Goal: Task Accomplishment & Management: Manage account settings

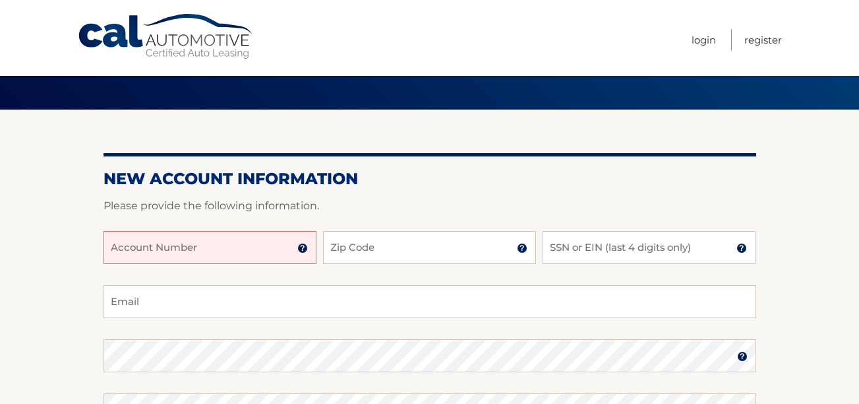
scroll to position [66, 0]
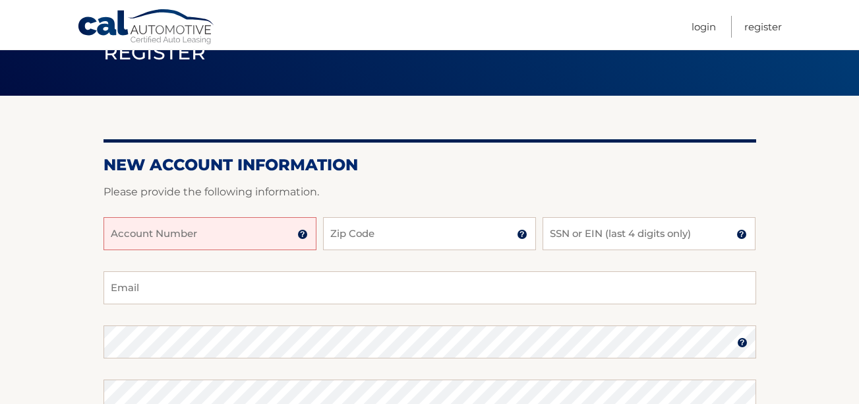
click at [112, 231] on input "Account Number" at bounding box center [210, 233] width 213 height 33
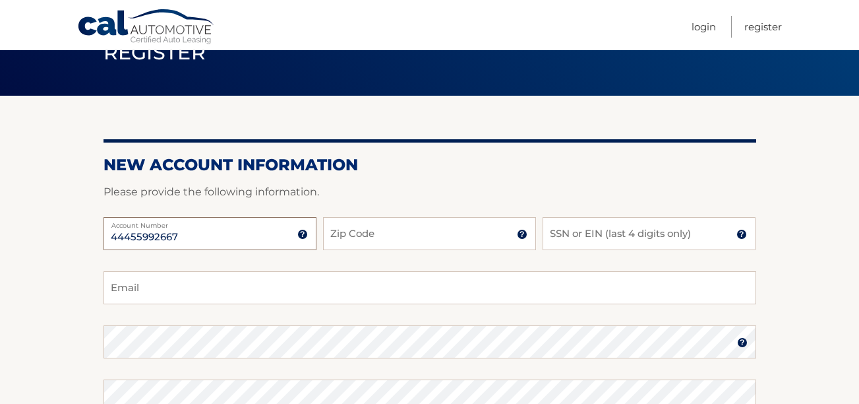
type input "44455992667"
click at [346, 231] on input "Zip Code" at bounding box center [429, 233] width 213 height 33
type input "18976"
click at [593, 233] on input "SSN or EIN (last 4 digits only)" at bounding box center [649, 233] width 213 height 33
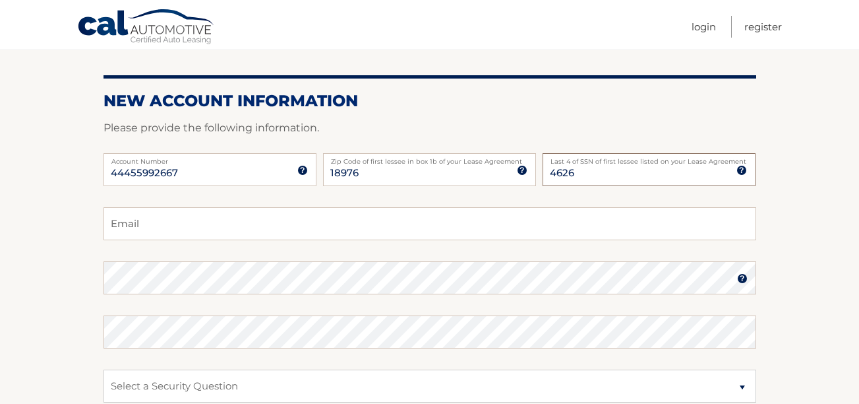
scroll to position [132, 0]
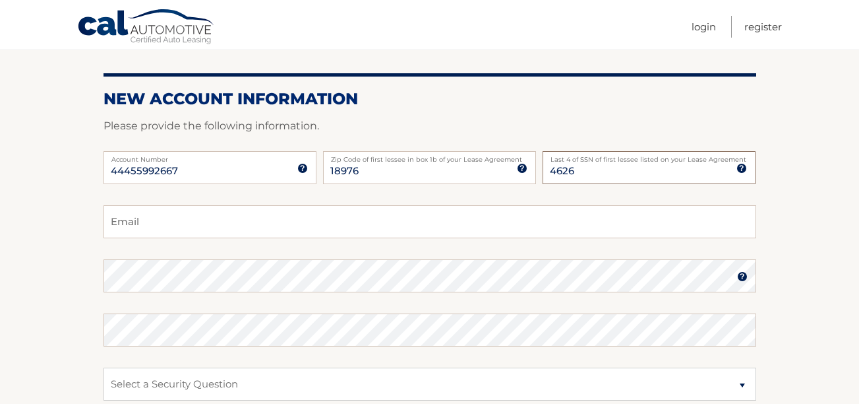
type input "4626"
click at [117, 228] on input "Email" at bounding box center [430, 221] width 653 height 33
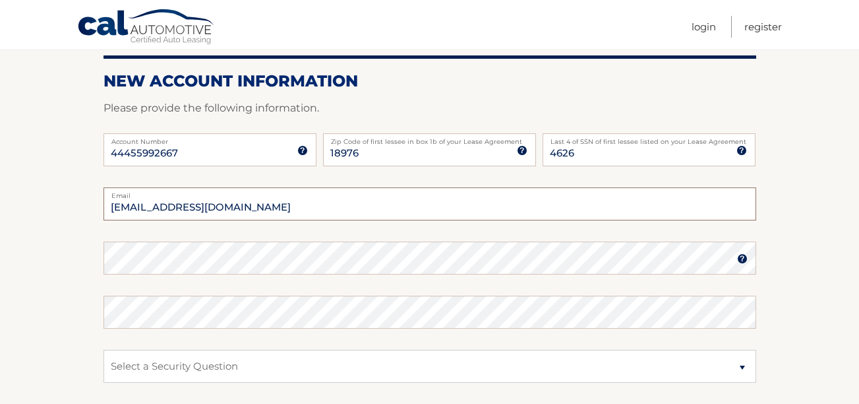
scroll to position [154, 0]
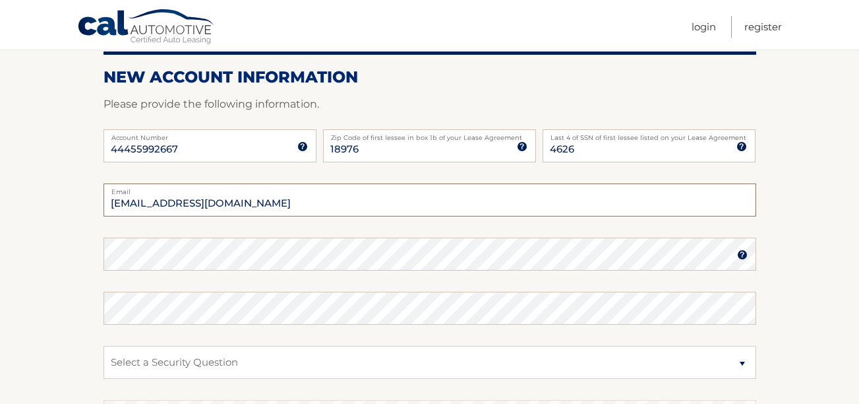
type input "joeader40@verizon.net"
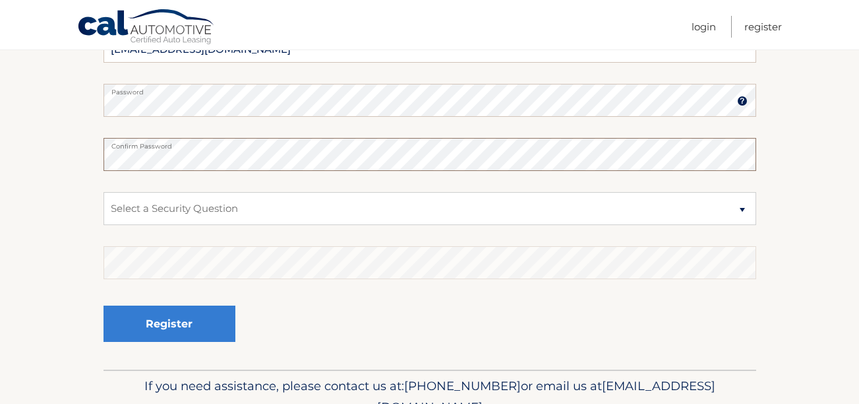
scroll to position [308, 0]
click at [743, 206] on select "Select a Security Question What was the name of your elementary school? What is…" at bounding box center [430, 207] width 653 height 33
select select "2"
click at [104, 191] on select "Select a Security Question What was the name of your elementary school? What is…" at bounding box center [430, 207] width 653 height 33
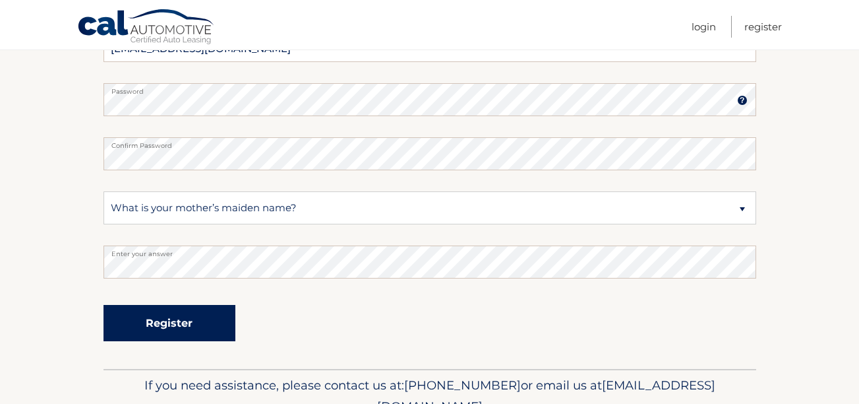
click at [152, 321] on button "Register" at bounding box center [170, 323] width 132 height 36
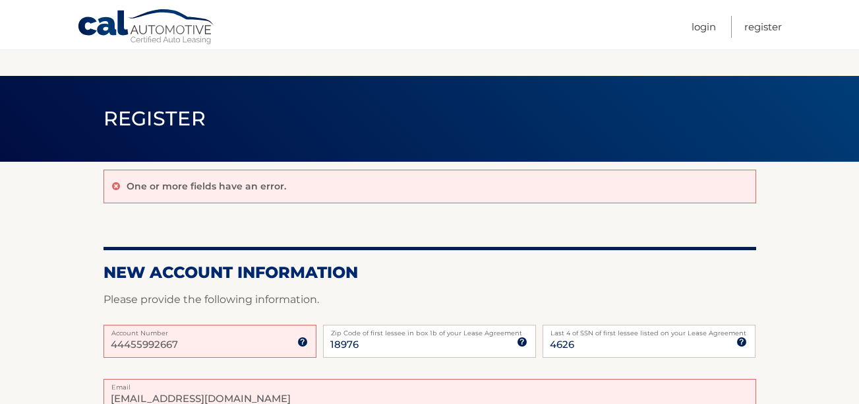
scroll to position [308, 0]
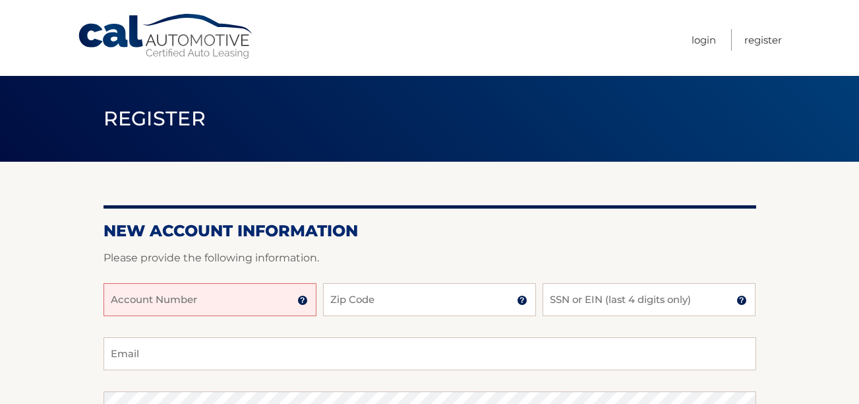
click at [116, 295] on input "Account Number" at bounding box center [210, 299] width 213 height 33
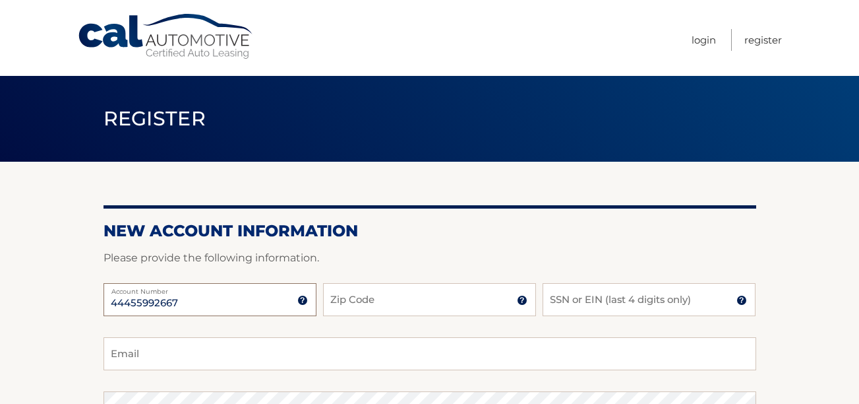
type input "44455992667"
click at [344, 299] on input "Zip Code" at bounding box center [429, 299] width 213 height 33
type input "18976"
click at [565, 299] on input "SSN or EIN (last 4 digits only)" at bounding box center [649, 299] width 213 height 33
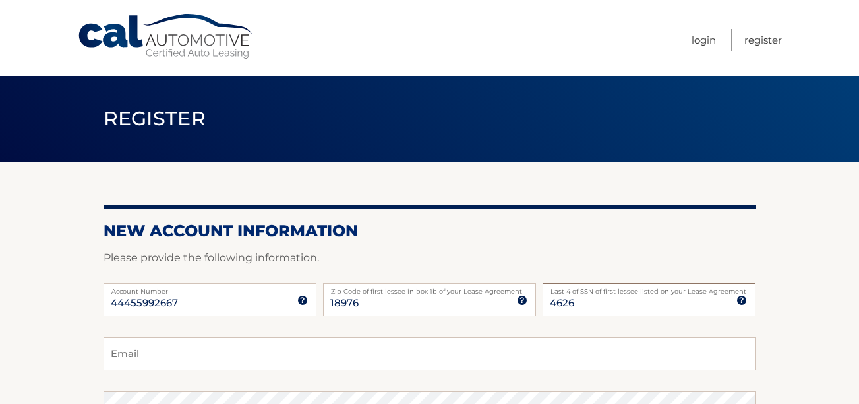
type input "4626"
click at [128, 352] on input "Email" at bounding box center [430, 353] width 653 height 33
type input "1"
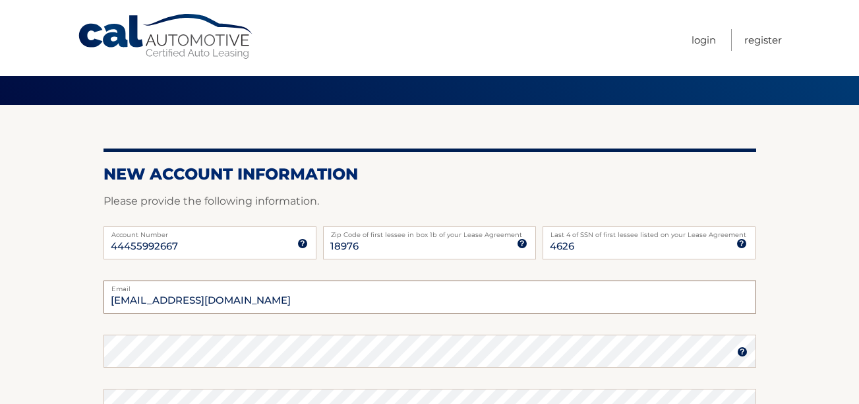
scroll to position [66, 0]
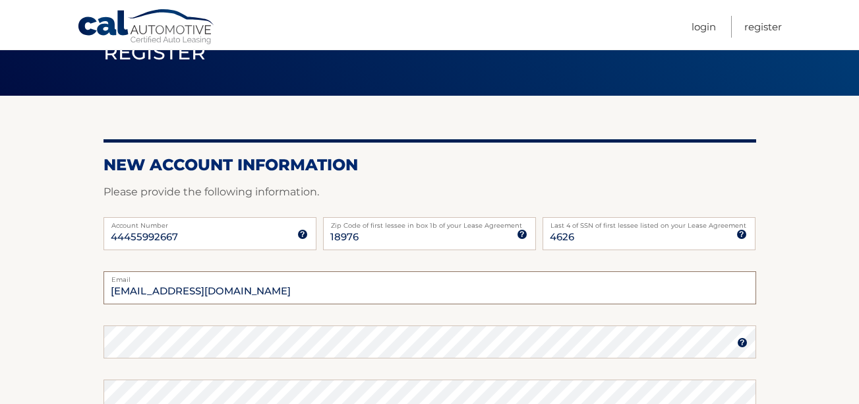
type input "joeader40@verizon.net"
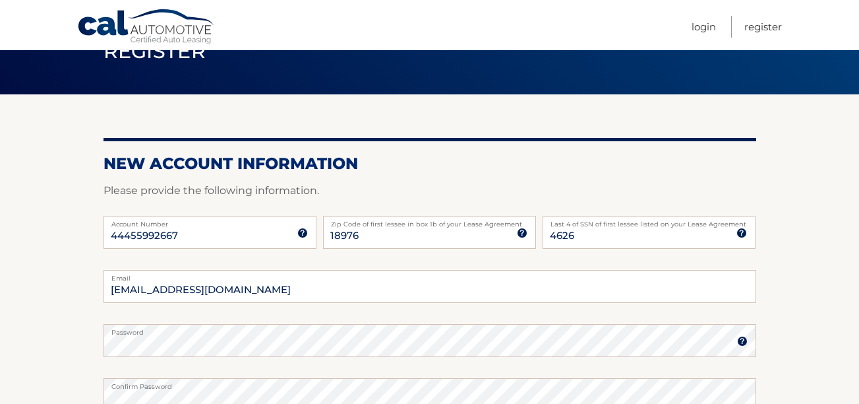
click at [787, 346] on section "New Account Information Please provide the following information. 44455992667 A…" at bounding box center [429, 351] width 859 height 515
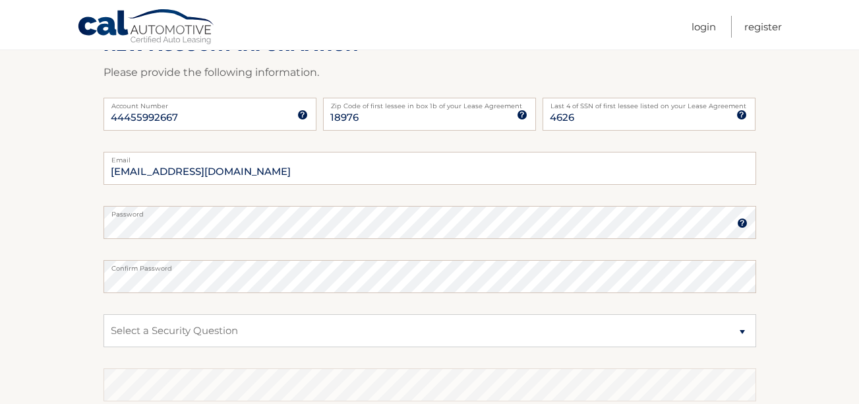
scroll to position [199, 0]
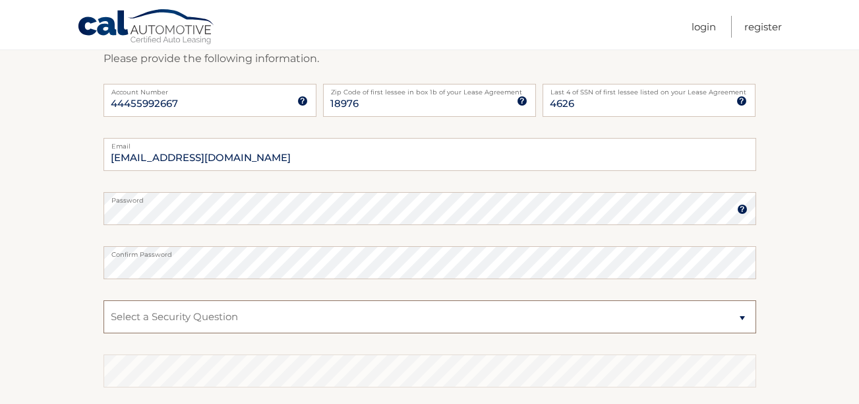
click at [743, 318] on select "Select a Security Question What was the name of your elementary school? What is…" at bounding box center [430, 316] width 653 height 33
select select "2"
click at [104, 300] on select "Select a Security Question What was the name of your elementary school? What is…" at bounding box center [430, 316] width 653 height 33
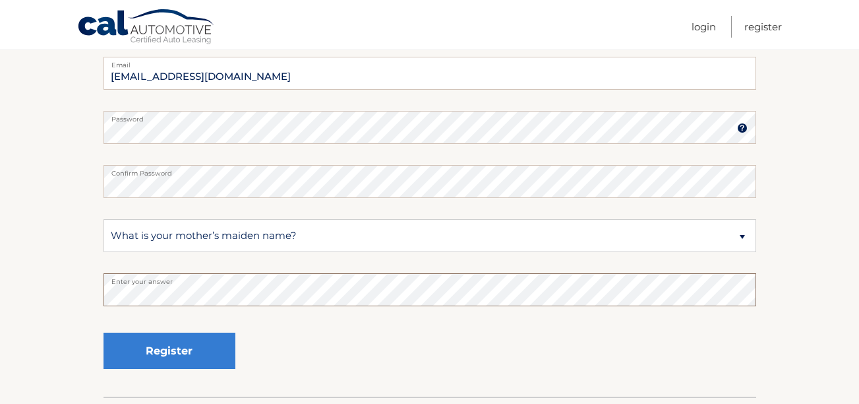
scroll to position [287, 0]
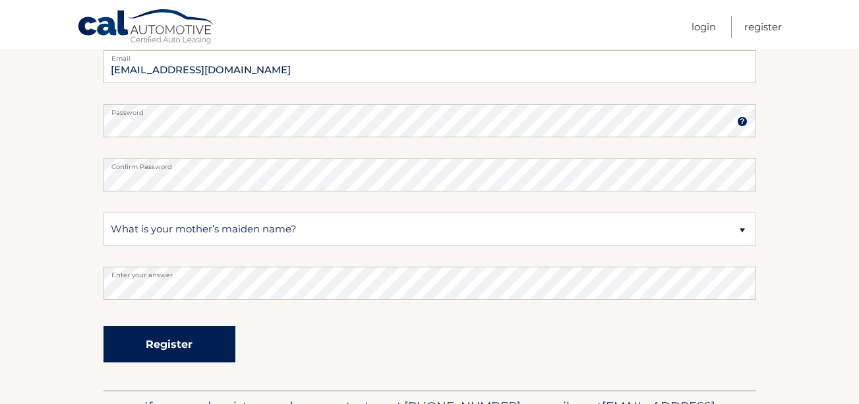
click at [190, 346] on button "Register" at bounding box center [170, 344] width 132 height 36
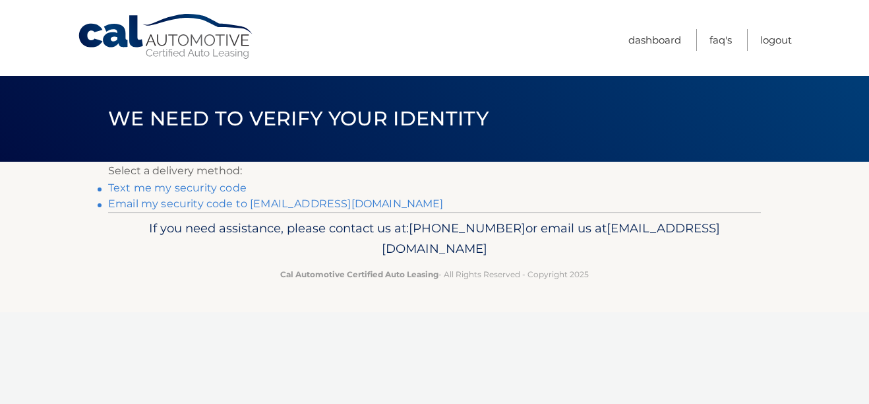
click at [181, 187] on link "Text me my security code" at bounding box center [177, 187] width 138 height 13
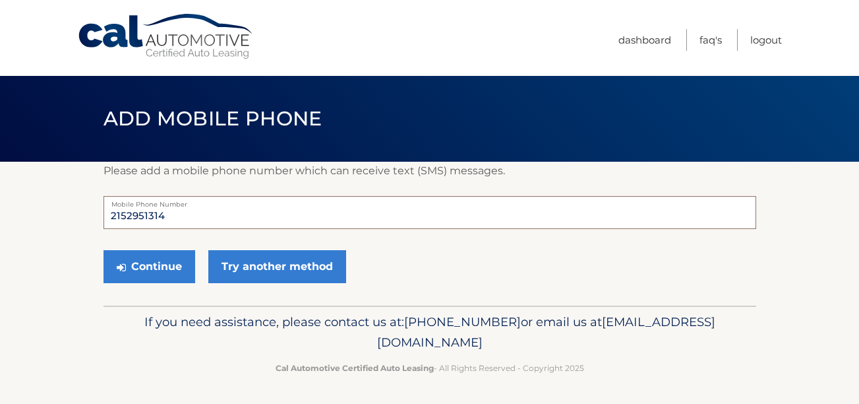
drag, startPoint x: 175, startPoint y: 216, endPoint x: 124, endPoint y: 218, distance: 51.5
click at [124, 218] on input "2152951314" at bounding box center [430, 212] width 653 height 33
type input "2159324437"
click at [202, 352] on p "If you need assistance, please contact us at: 609-807-3200 or email us at Custo…" at bounding box center [430, 332] width 636 height 42
click at [177, 262] on button "Continue" at bounding box center [150, 266] width 92 height 33
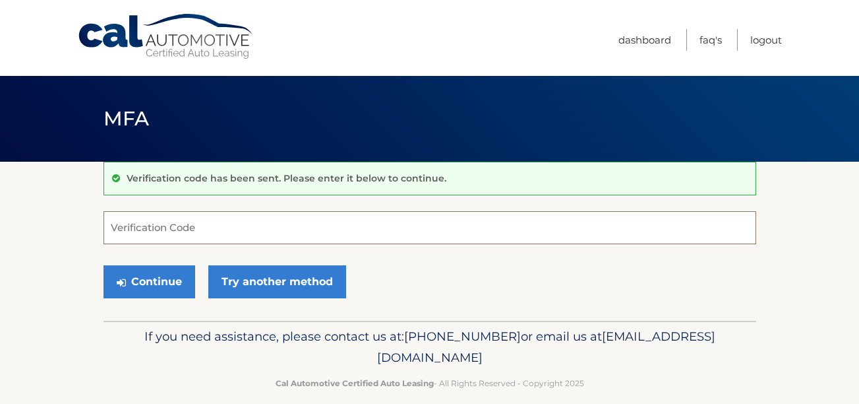
click at [134, 222] on input "Verification Code" at bounding box center [430, 227] width 653 height 33
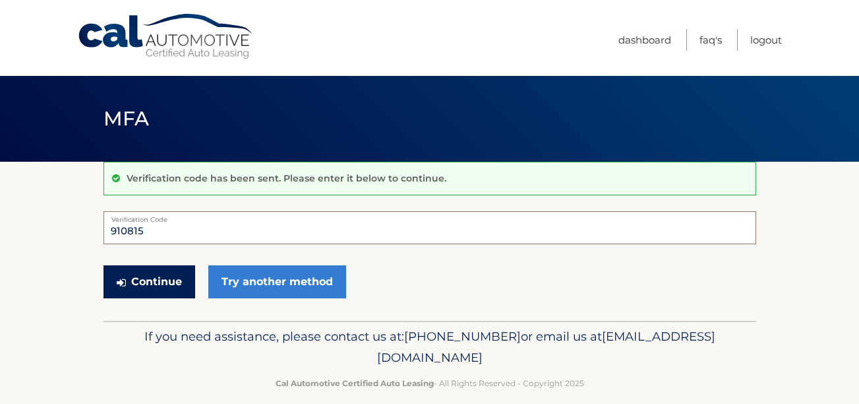
type input "910815"
click at [148, 278] on button "Continue" at bounding box center [150, 281] width 92 height 33
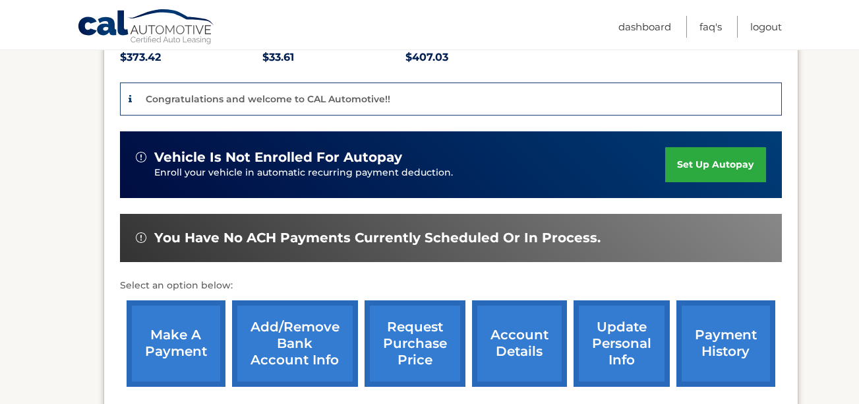
scroll to position [308, 0]
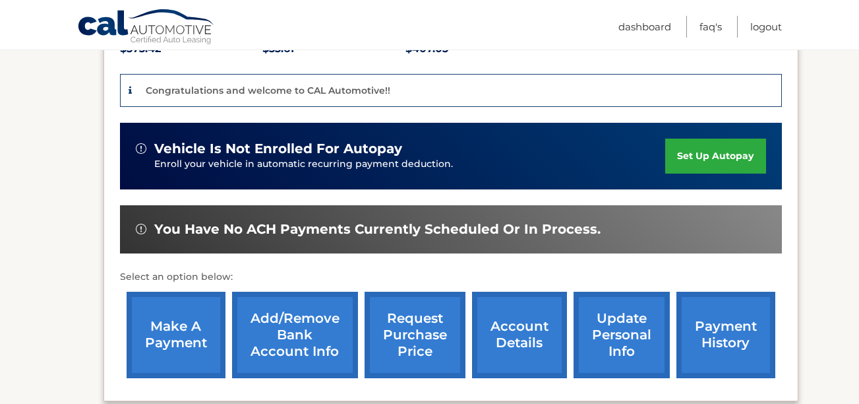
click at [710, 154] on link "set up autopay" at bounding box center [715, 155] width 100 height 35
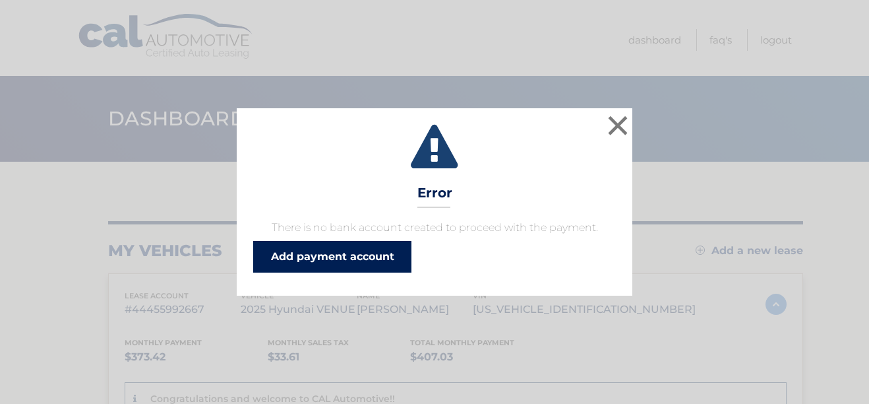
click at [334, 251] on link "Add payment account" at bounding box center [332, 257] width 158 height 32
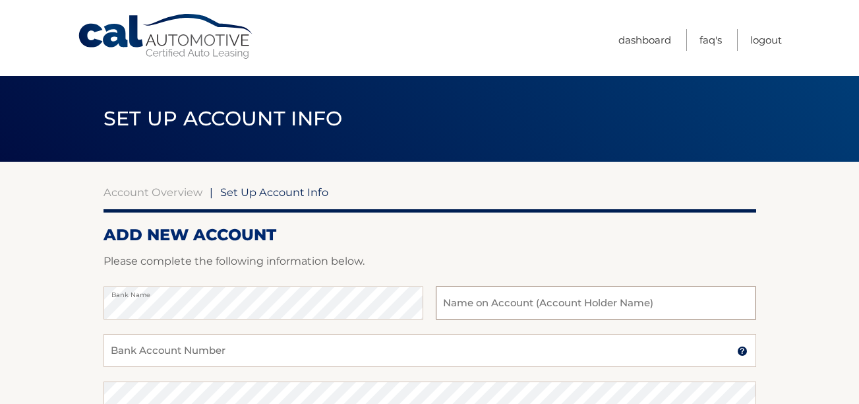
click at [475, 303] on input "text" at bounding box center [596, 302] width 320 height 33
type input "[PERSON_NAME]"
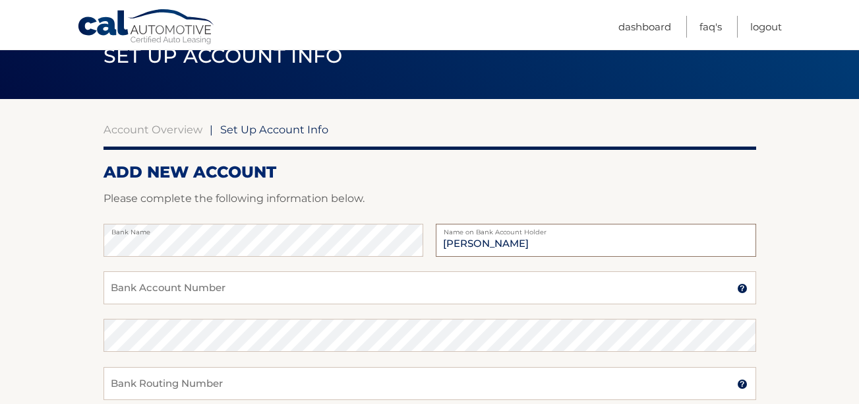
scroll to position [66, 0]
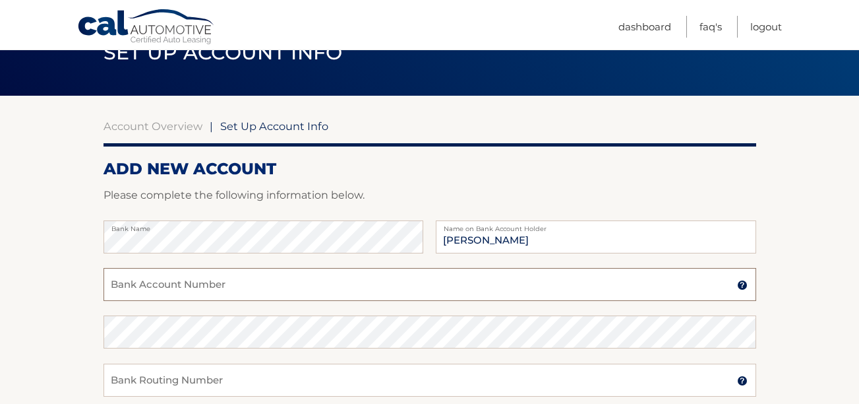
click at [133, 280] on input "Bank Account Number" at bounding box center [430, 284] width 653 height 33
paste input "6345007162 End of region"
type input "6345007162"
click at [132, 379] on input "Bank Routing Number" at bounding box center [430, 379] width 653 height 33
type input "031000503"
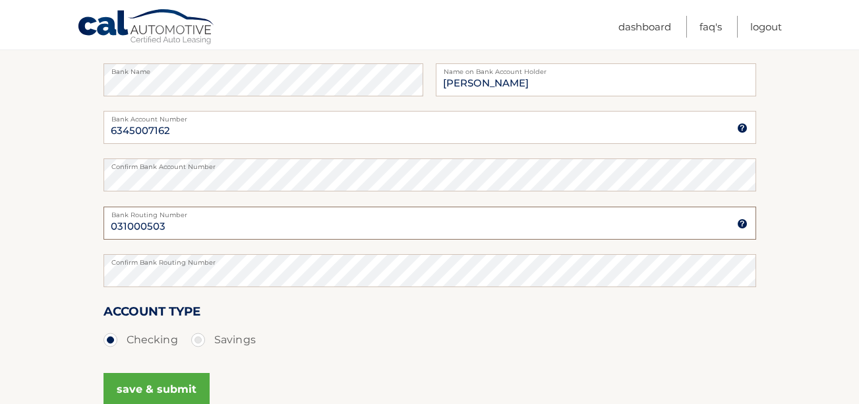
scroll to position [242, 0]
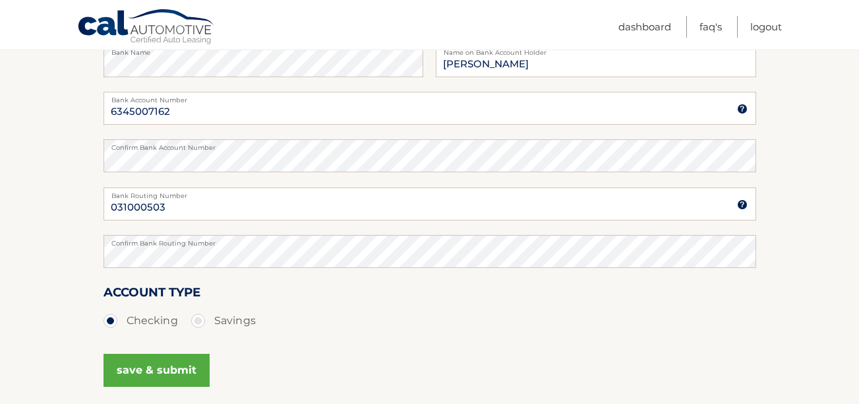
click at [162, 367] on button "save & submit" at bounding box center [157, 369] width 106 height 33
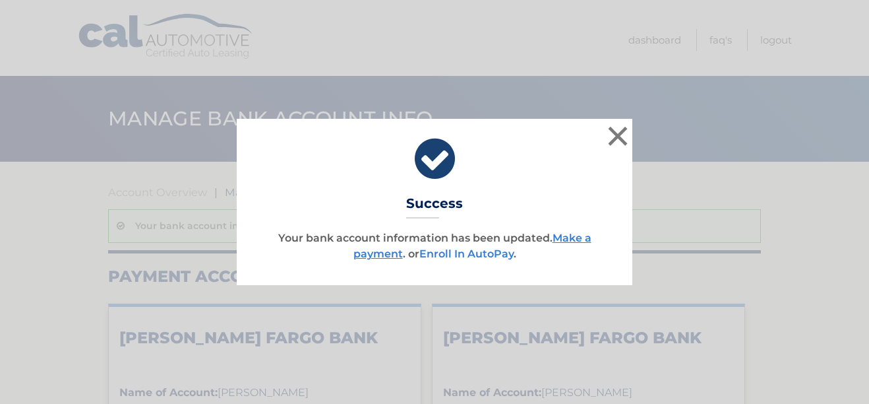
click at [464, 255] on link "Enroll In AutoPay" at bounding box center [466, 253] width 94 height 13
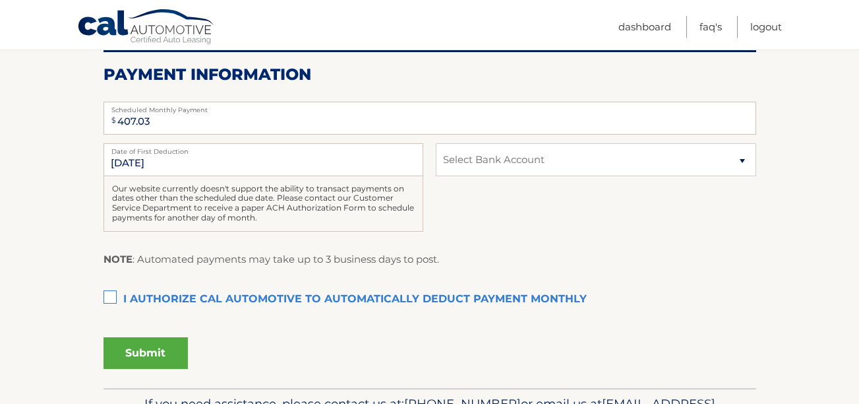
scroll to position [286, 0]
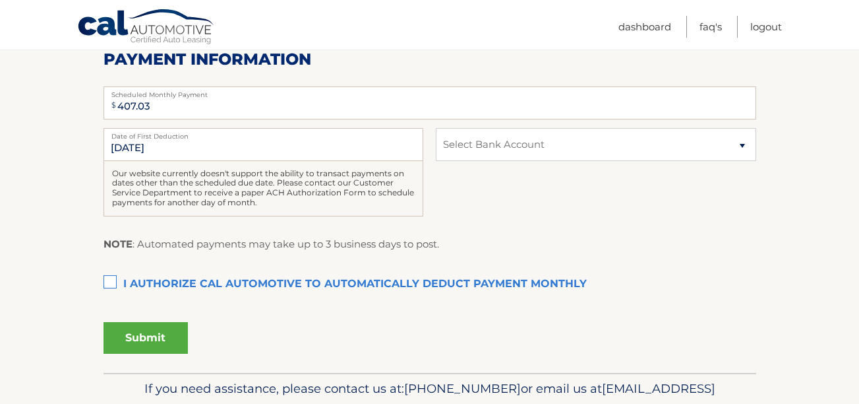
click at [109, 284] on label "I authorize cal automotive to automatically deduct payment monthly This checkbo…" at bounding box center [430, 284] width 653 height 26
click at [0, 0] on input "I authorize cal automotive to automatically deduct payment monthly This checkbo…" at bounding box center [0, 0] width 0 height 0
click at [140, 330] on button "Submit" at bounding box center [146, 338] width 84 height 32
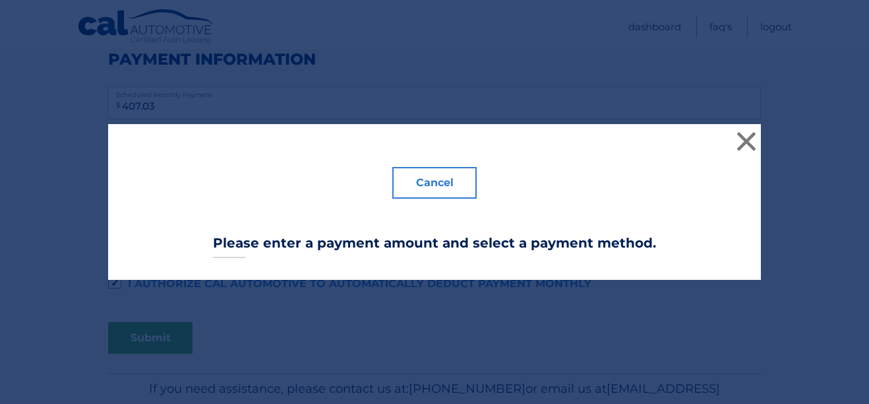
click at [421, 185] on button "Cancel" at bounding box center [434, 183] width 84 height 32
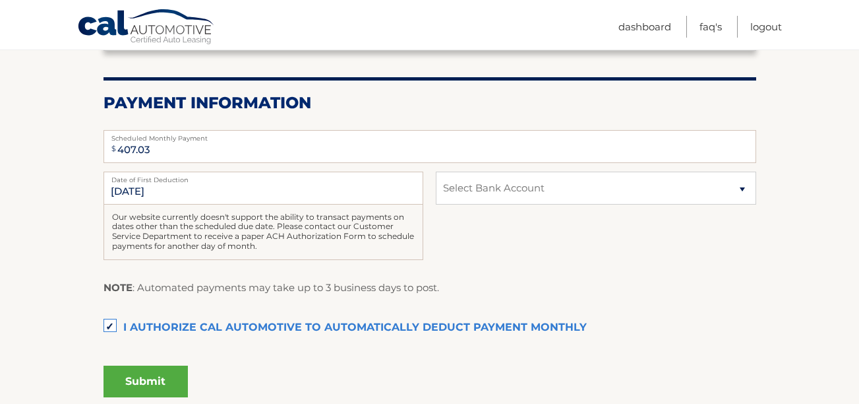
scroll to position [264, 0]
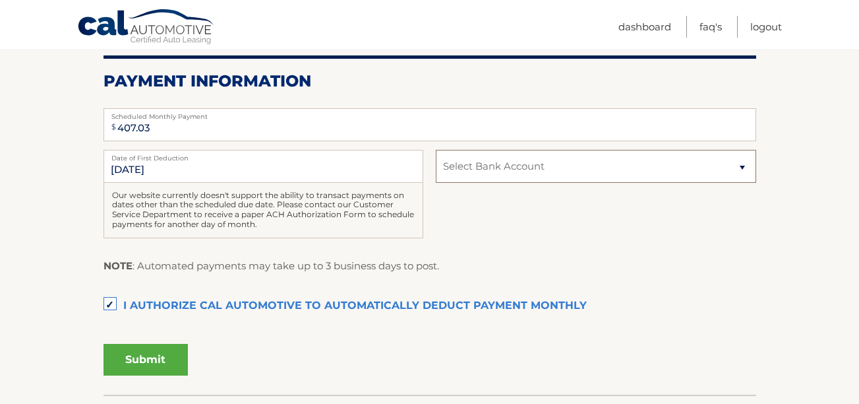
click at [478, 164] on select "Select Bank Account Checking [PERSON_NAME] FARGO BANK *****7162 Checking [PERSO…" at bounding box center [596, 166] width 320 height 33
select select "NDkzM2Q3ZjAtMjVhYS00YTVhLWE1NmMtZTAzZmUzZDliNzQ1"
click at [436, 150] on select "Select Bank Account Checking [PERSON_NAME] FARGO BANK *****7162 Checking [PERSO…" at bounding box center [596, 166] width 320 height 33
click at [156, 358] on button "Submit" at bounding box center [146, 360] width 84 height 32
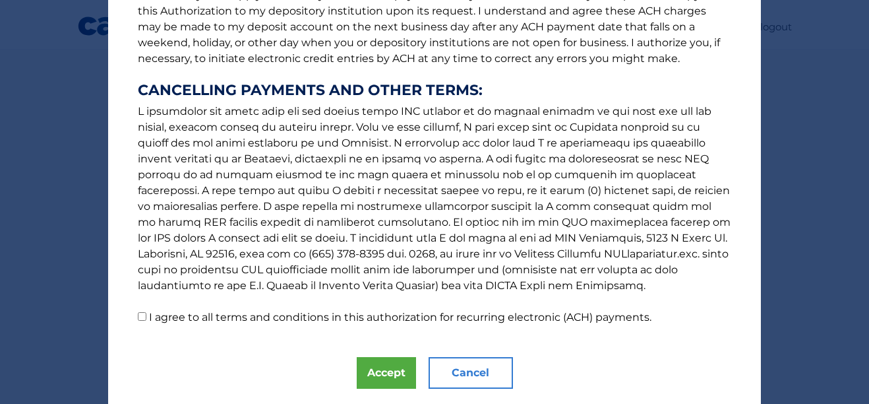
scroll to position [235, 0]
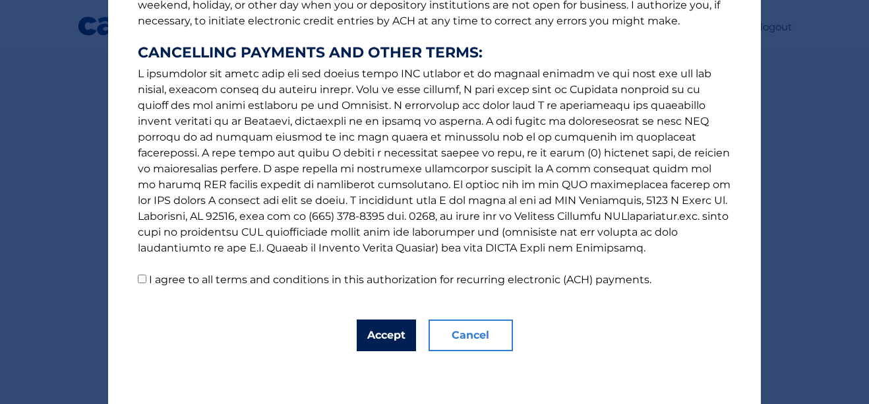
click at [386, 337] on button "Accept" at bounding box center [386, 335] width 59 height 32
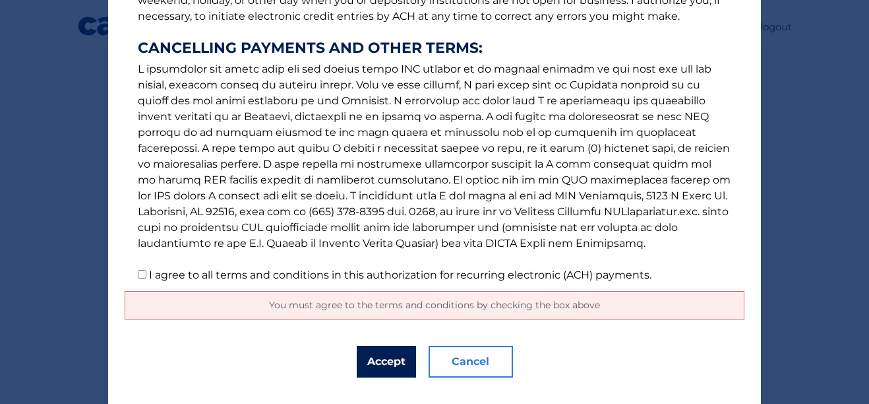
scroll to position [214, 0]
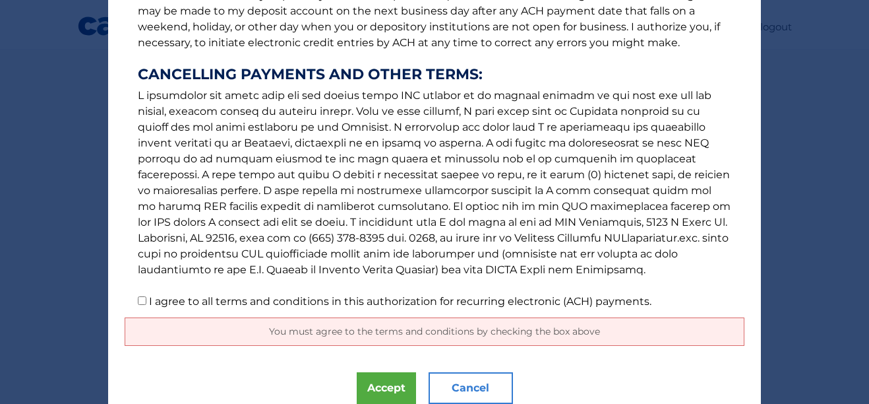
click at [138, 300] on input "I agree to all terms and conditions in this authorization for recurring electro…" at bounding box center [142, 300] width 9 height 9
checkbox input "true"
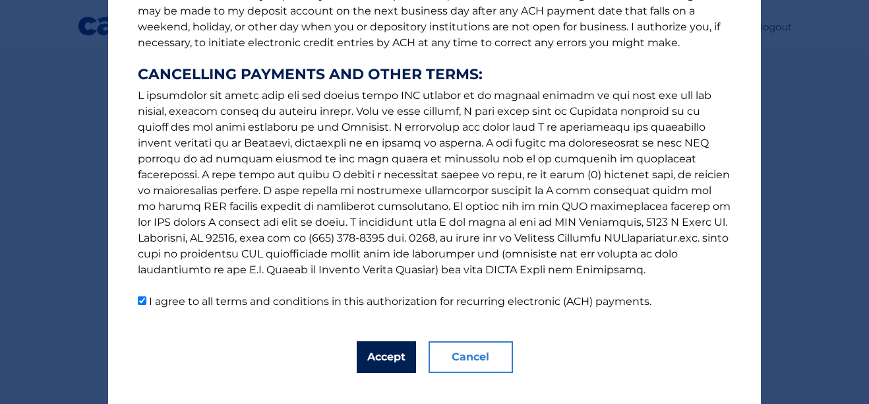
click at [369, 359] on button "Accept" at bounding box center [386, 357] width 59 height 32
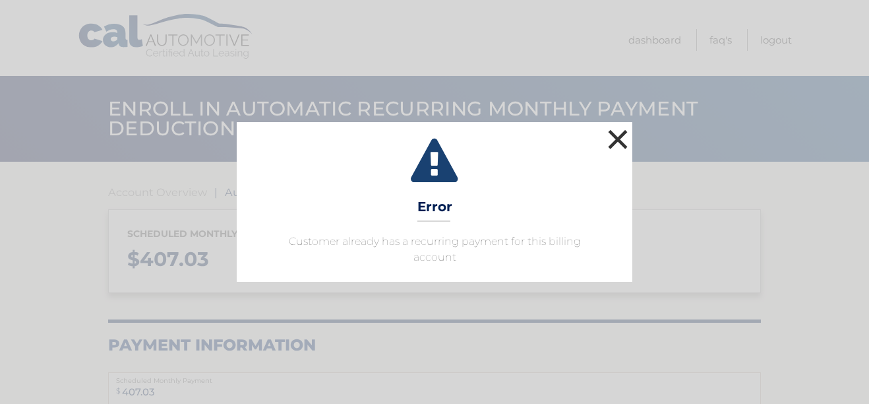
click at [615, 146] on button "×" at bounding box center [618, 139] width 26 height 26
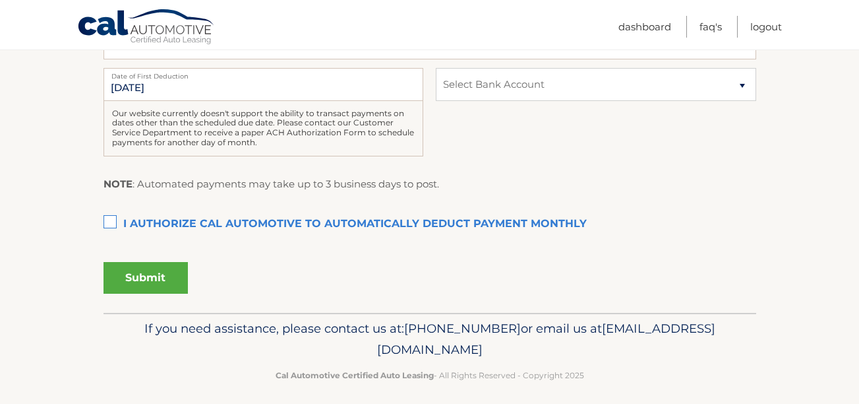
scroll to position [354, 0]
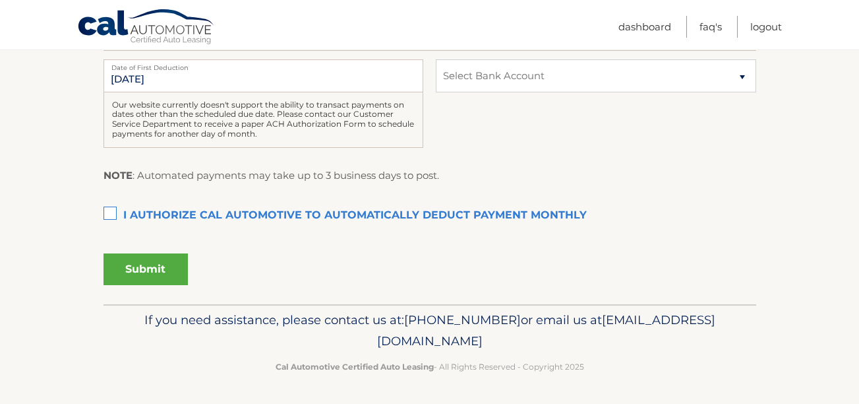
click at [107, 211] on label "I authorize cal automotive to automatically deduct payment monthly This checkbo…" at bounding box center [430, 215] width 653 height 26
click at [0, 0] on input "I authorize cal automotive to automatically deduct payment monthly This checkbo…" at bounding box center [0, 0] width 0 height 0
click at [138, 270] on button "Submit" at bounding box center [146, 269] width 84 height 32
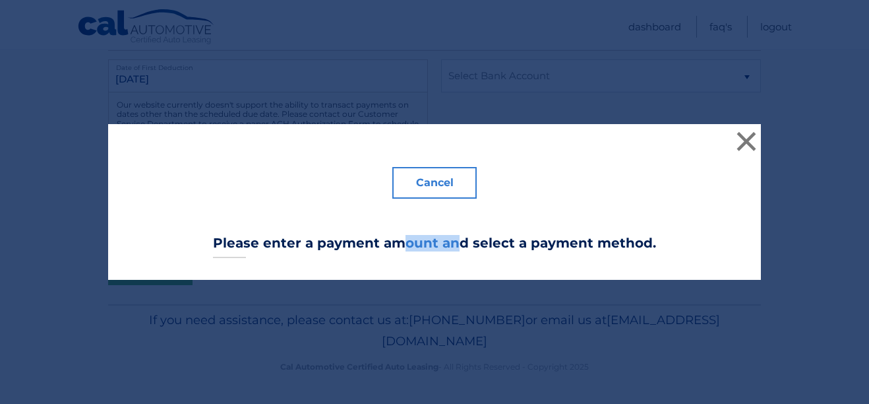
click at [138, 270] on div "The words "I" "me" and "my" mean any identified Customer who signs this Authori…" at bounding box center [434, 201] width 653 height 155
click at [741, 138] on button "×" at bounding box center [746, 141] width 26 height 26
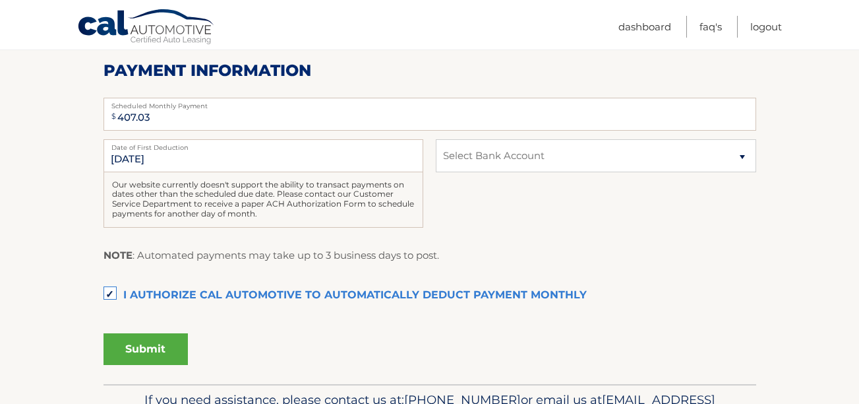
scroll to position [244, 0]
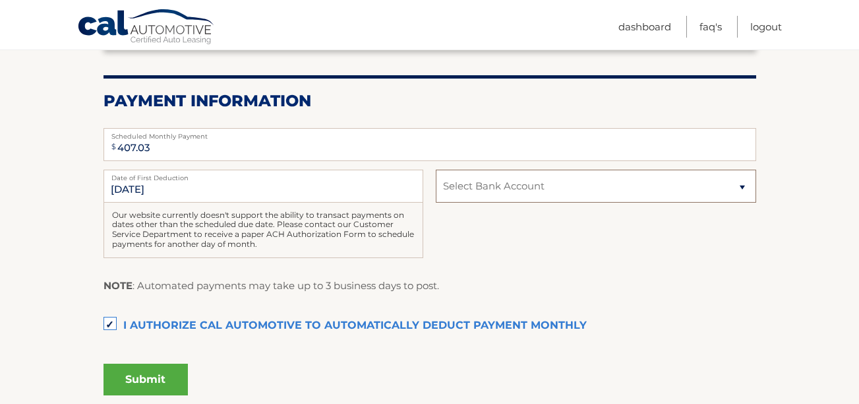
click at [743, 185] on select "Select Bank Account Checking WELLS FARGO BANK *****7162 Checking WELLS FARGO BA…" at bounding box center [596, 185] width 320 height 33
select select "NDkzM2Q3ZjAtMjVhYS00YTVhLWE1NmMtZTAzZmUzZDliNzQ1"
click at [436, 169] on select "Select Bank Account Checking WELLS FARGO BANK *****7162 Checking WELLS FARGO BA…" at bounding box center [596, 185] width 320 height 33
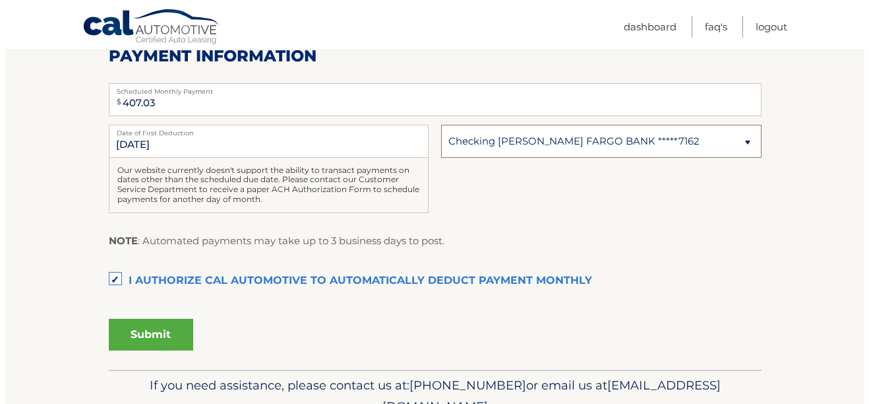
scroll to position [332, 0]
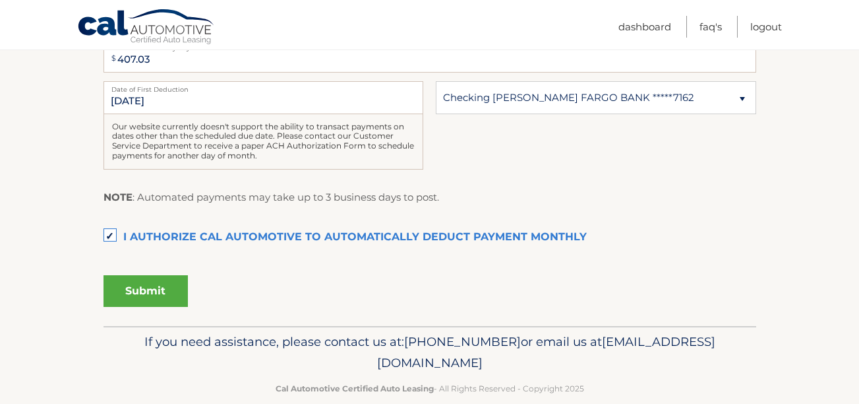
click at [144, 290] on button "Submit" at bounding box center [146, 291] width 84 height 32
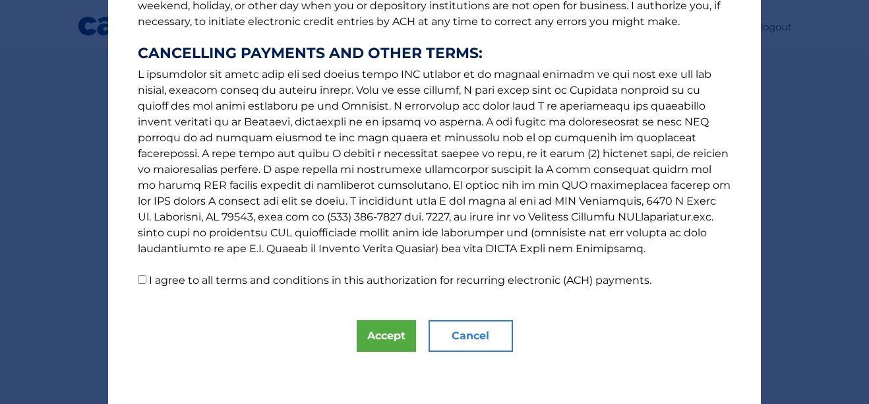
scroll to position [235, 0]
click at [139, 280] on input "I agree to all terms and conditions in this authorization for recurring electro…" at bounding box center [142, 278] width 9 height 9
checkbox input "true"
click at [379, 335] on button "Accept" at bounding box center [386, 335] width 59 height 32
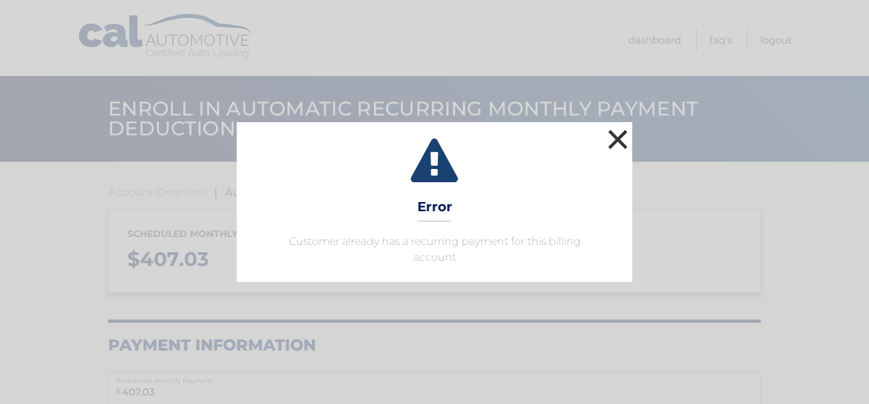
click at [623, 139] on button "×" at bounding box center [618, 139] width 26 height 26
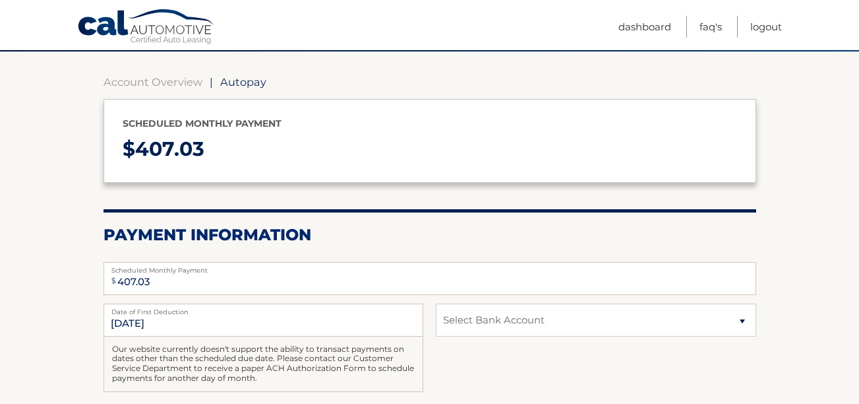
scroll to position [88, 0]
